Goal: Information Seeking & Learning: Get advice/opinions

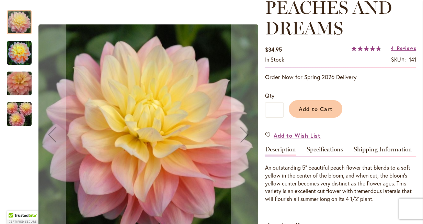
scroll to position [114, 0]
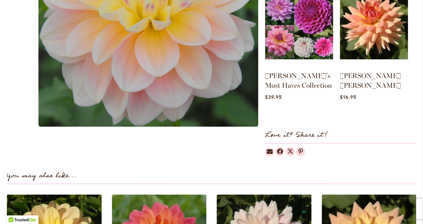
scroll to position [269, 0]
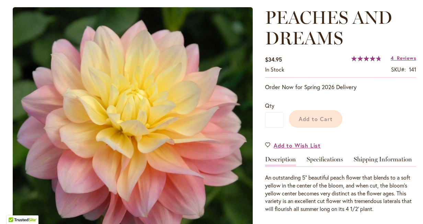
scroll to position [127, 0]
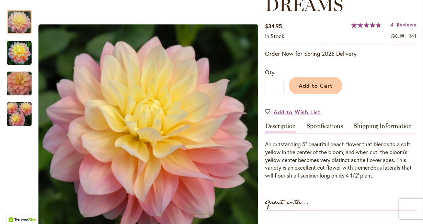
drag, startPoint x: 398, startPoint y: 22, endPoint x: 362, endPoint y: 44, distance: 41.8
click at [398, 22] on span "Reviews" at bounding box center [406, 24] width 19 height 7
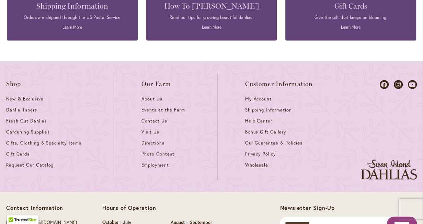
scroll to position [1279, 0]
